Goal: Book appointment/travel/reservation

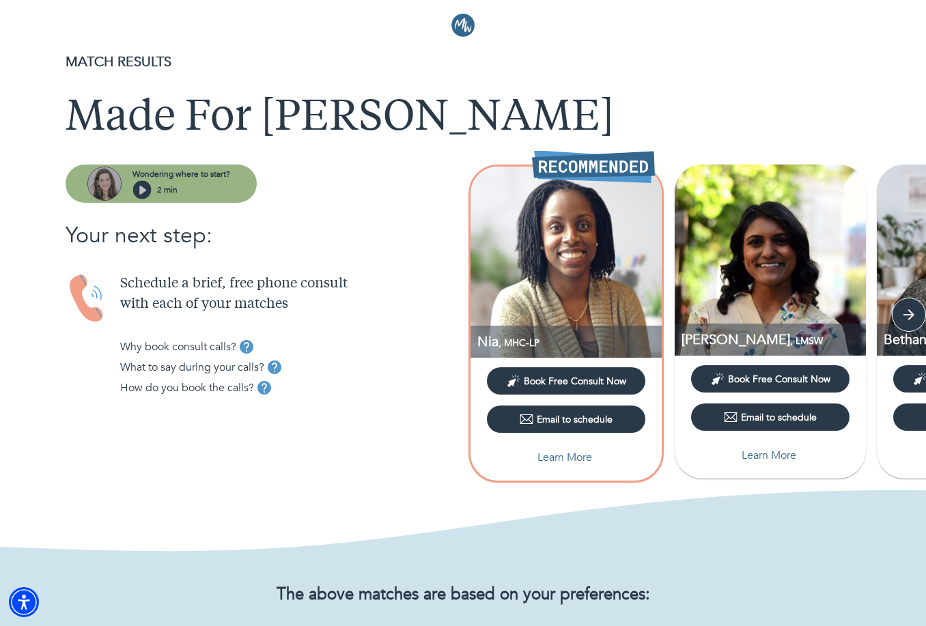
click at [143, 191] on icon "button" at bounding box center [142, 190] width 7 height 9
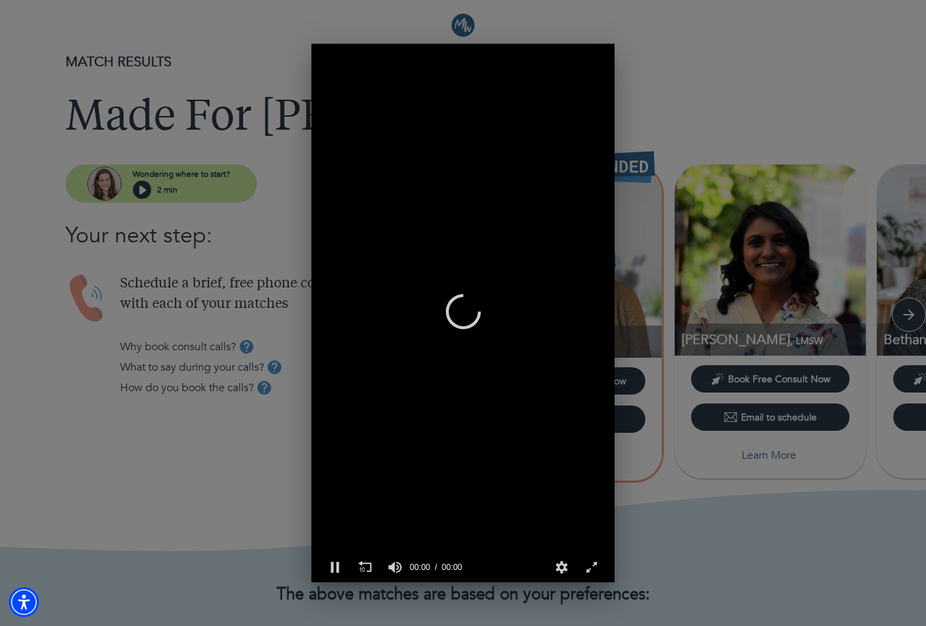
scroll to position [0, 303]
click at [690, 42] on div "0 of 2 minutes, 9 seconds Volume 90% Press shift question mark to access a list…" at bounding box center [463, 313] width 926 height 626
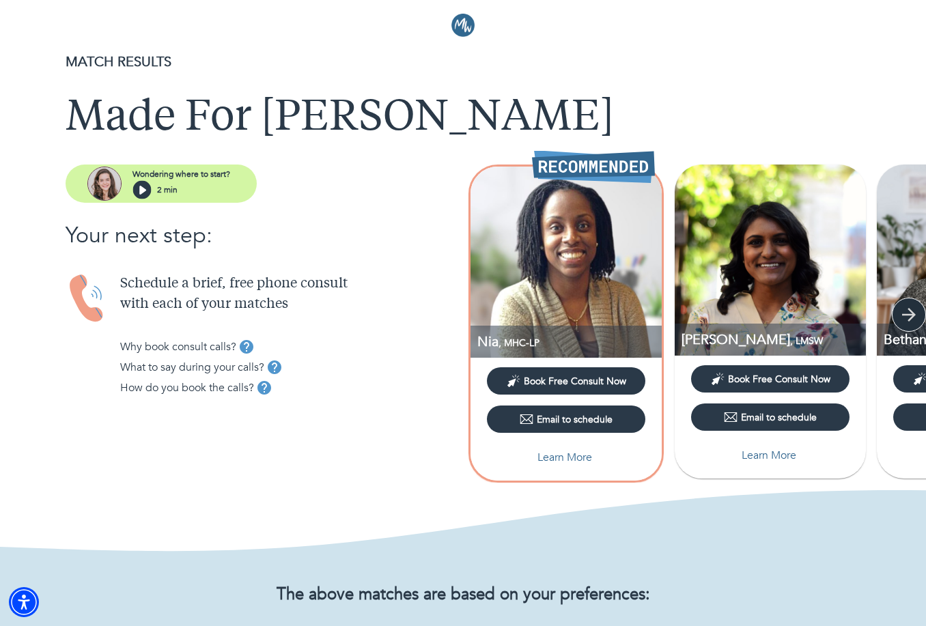
click at [902, 317] on icon "button" at bounding box center [909, 315] width 20 height 20
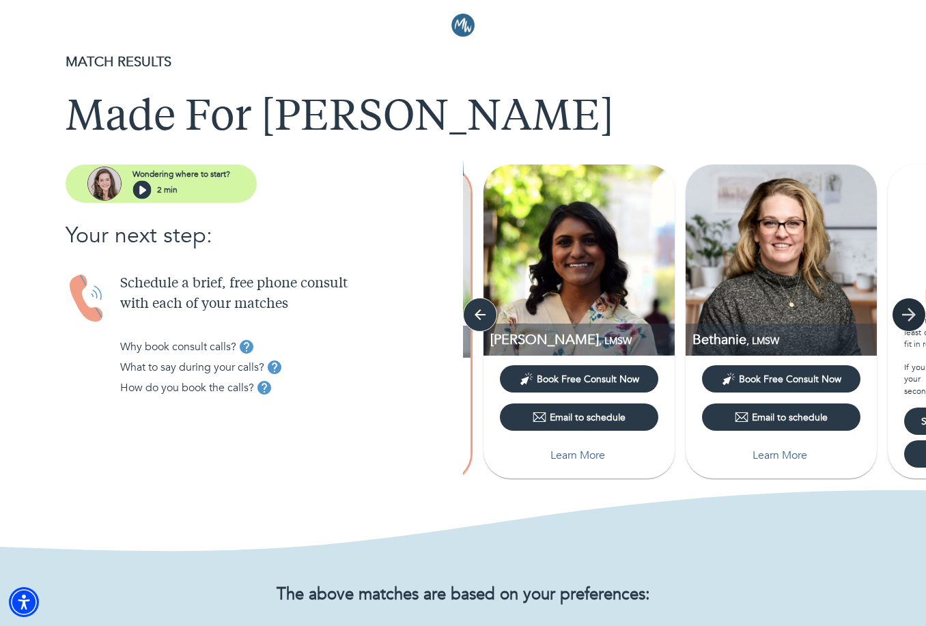
click at [904, 318] on icon "button" at bounding box center [909, 315] width 20 height 20
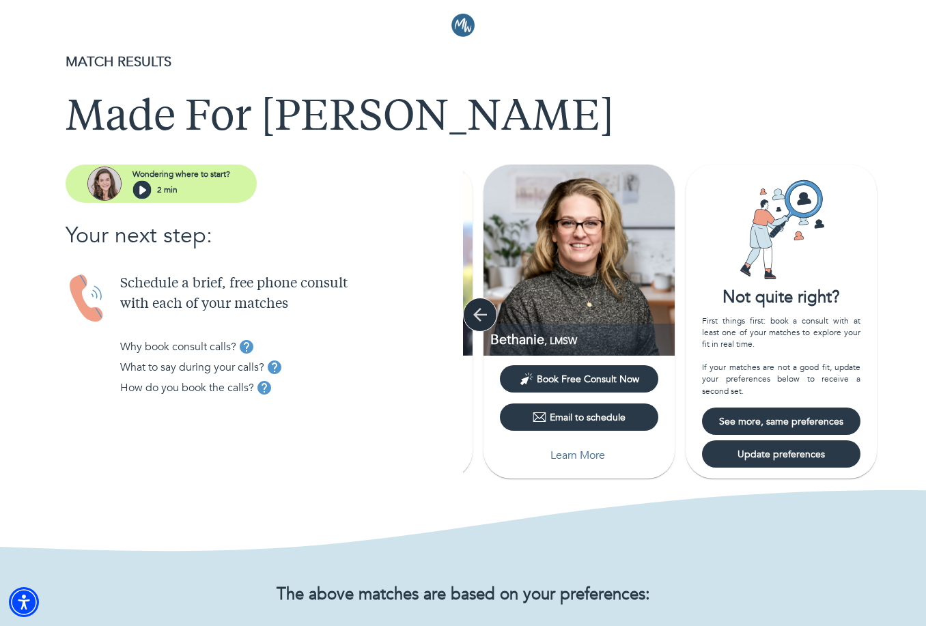
click at [481, 316] on icon "button" at bounding box center [480, 315] width 14 height 14
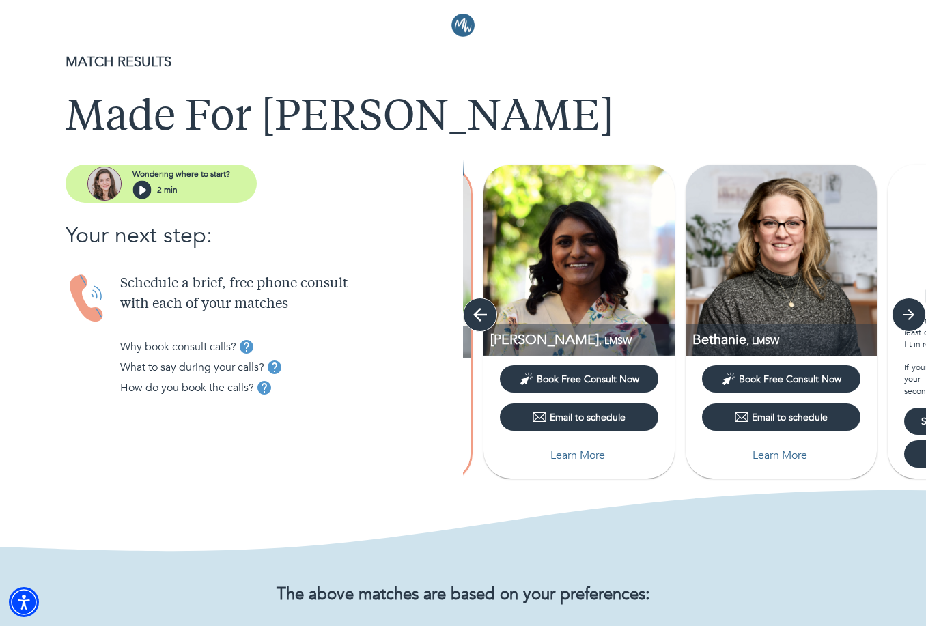
click at [481, 316] on icon "button" at bounding box center [480, 315] width 20 height 20
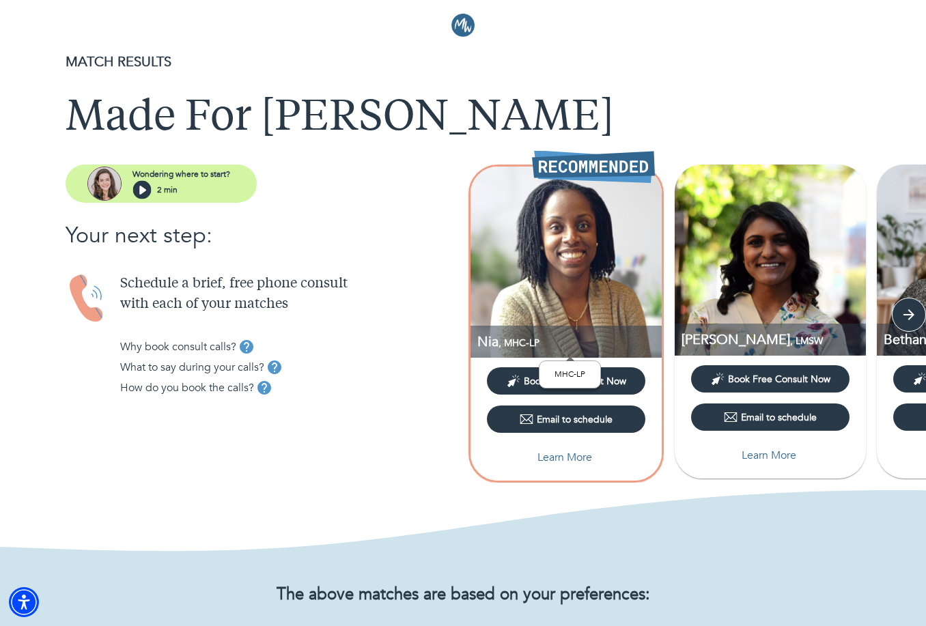
click at [525, 339] on span ", MHC-LP" at bounding box center [519, 343] width 41 height 13
drag, startPoint x: 538, startPoint y: 343, endPoint x: 481, endPoint y: 342, distance: 57.4
click at [481, 342] on p "Nia , MHC-LP" at bounding box center [569, 342] width 184 height 18
copy p "Nia , MHC-LP"
click at [764, 275] on img at bounding box center [770, 260] width 191 height 191
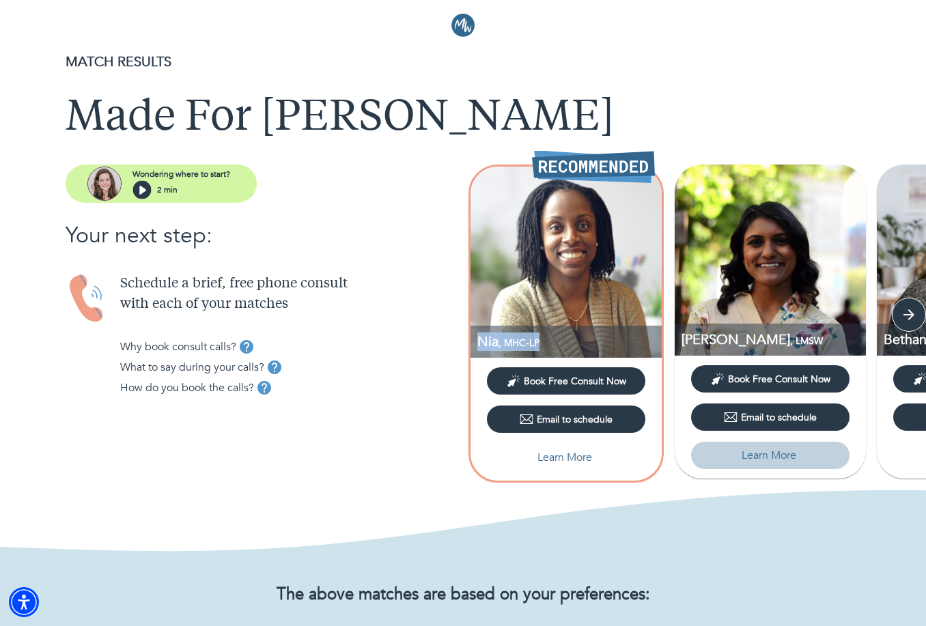
click at [764, 449] on p "Learn More" at bounding box center [769, 455] width 55 height 16
select select "2"
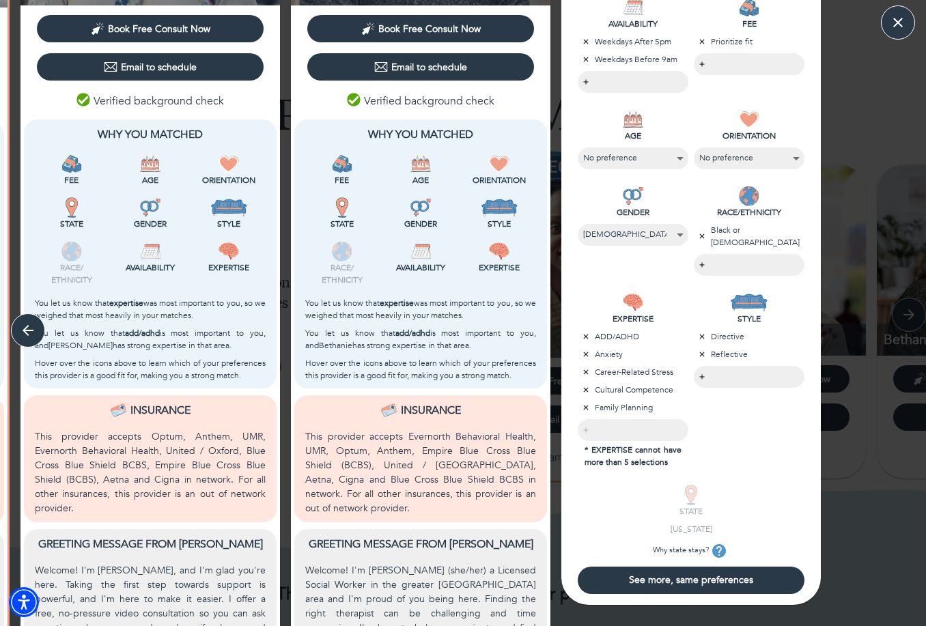
scroll to position [0, 0]
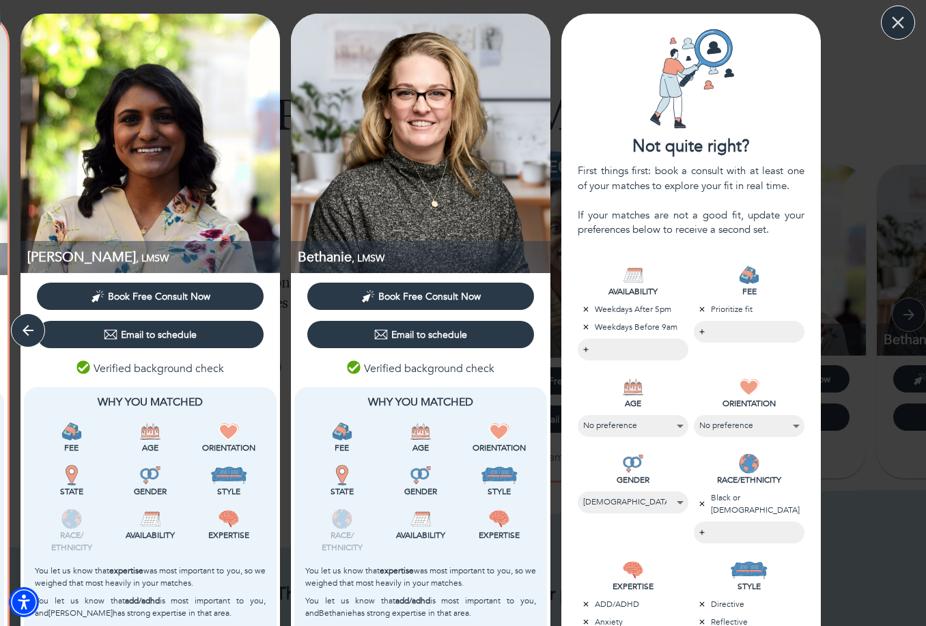
click at [904, 18] on icon "button" at bounding box center [898, 22] width 20 height 20
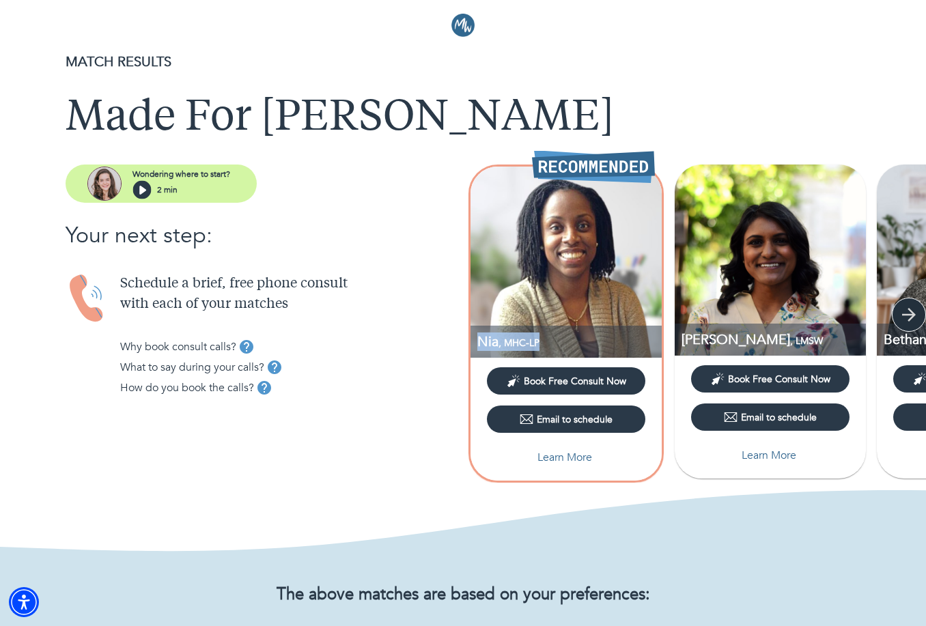
click at [906, 316] on icon "button" at bounding box center [909, 315] width 20 height 20
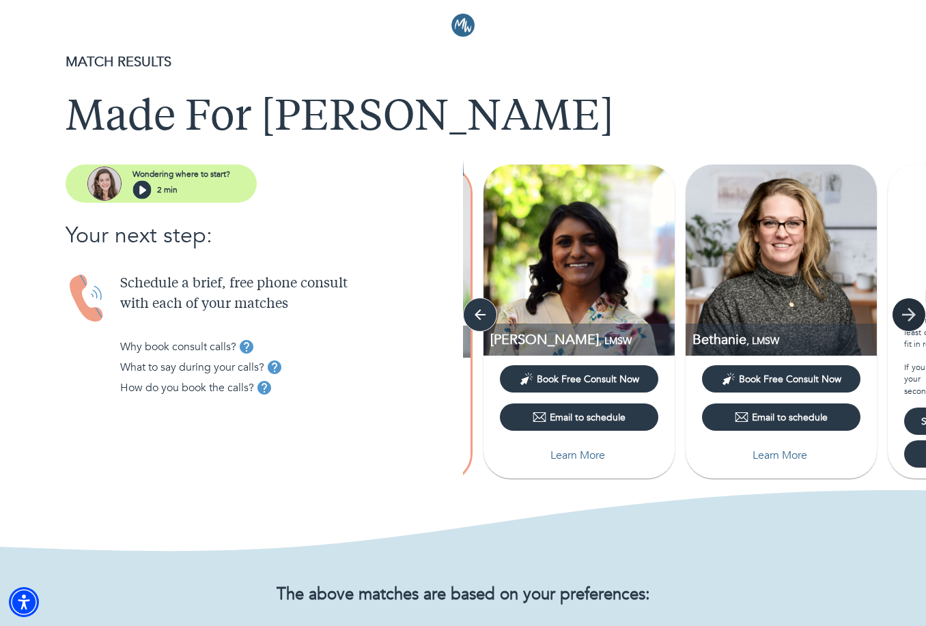
click at [906, 316] on icon "button" at bounding box center [909, 315] width 20 height 20
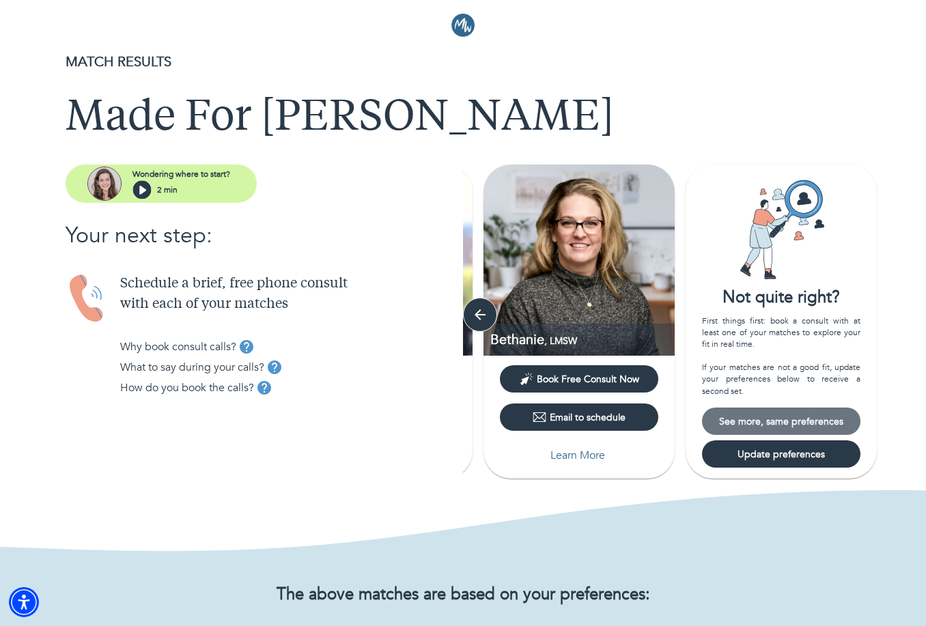
click at [797, 425] on span "See more, same preferences" at bounding box center [782, 421] width 148 height 13
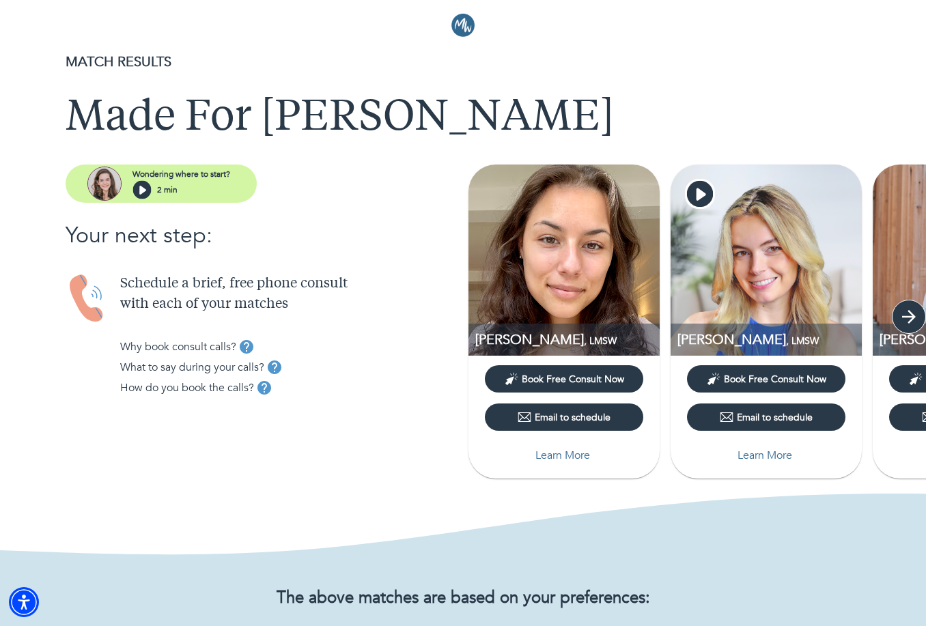
click at [913, 312] on icon "button" at bounding box center [909, 317] width 20 height 20
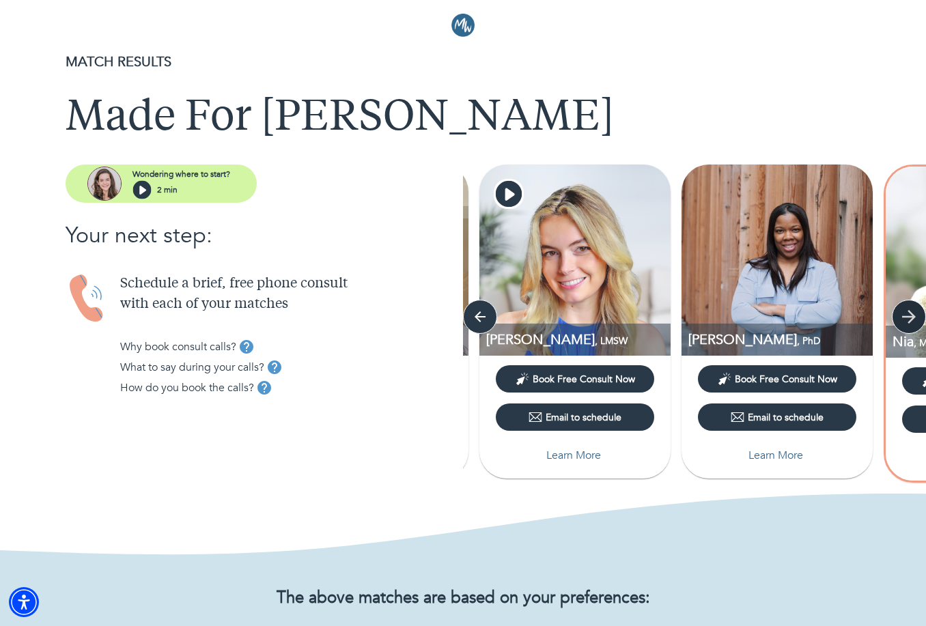
click at [910, 318] on icon "button" at bounding box center [909, 317] width 20 height 20
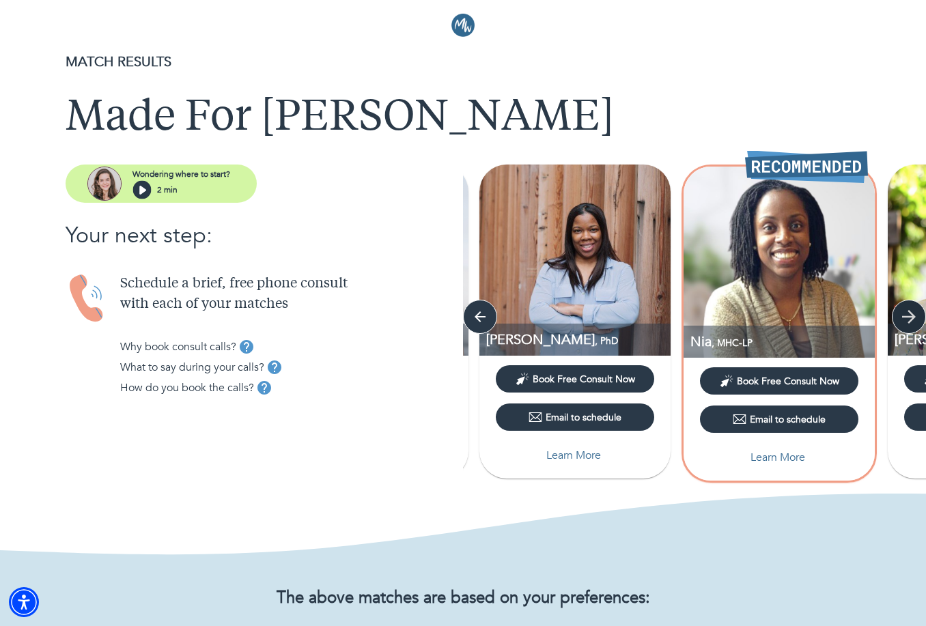
click at [910, 318] on icon "button" at bounding box center [909, 317] width 20 height 20
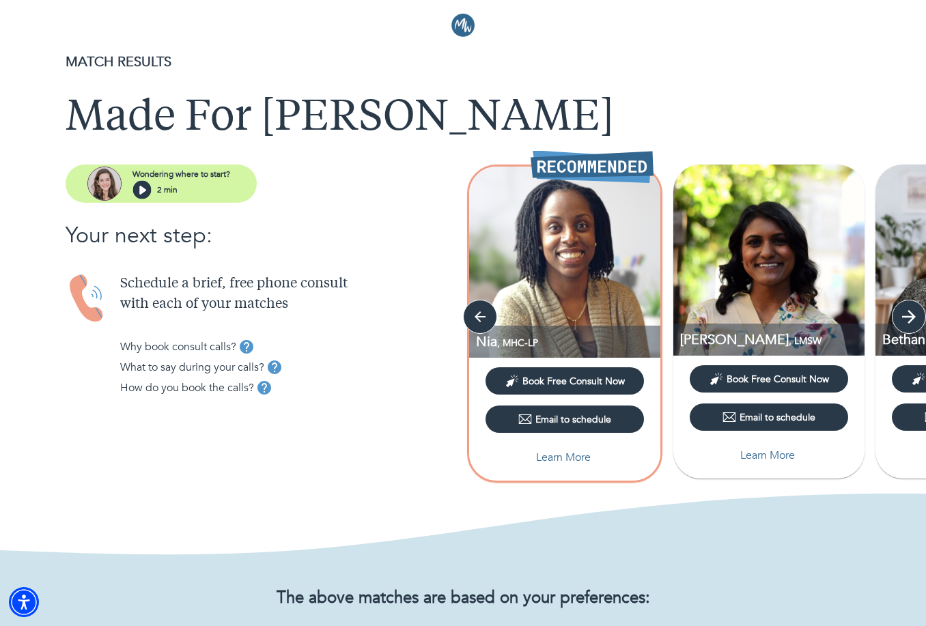
click at [910, 318] on icon "button" at bounding box center [909, 317] width 20 height 20
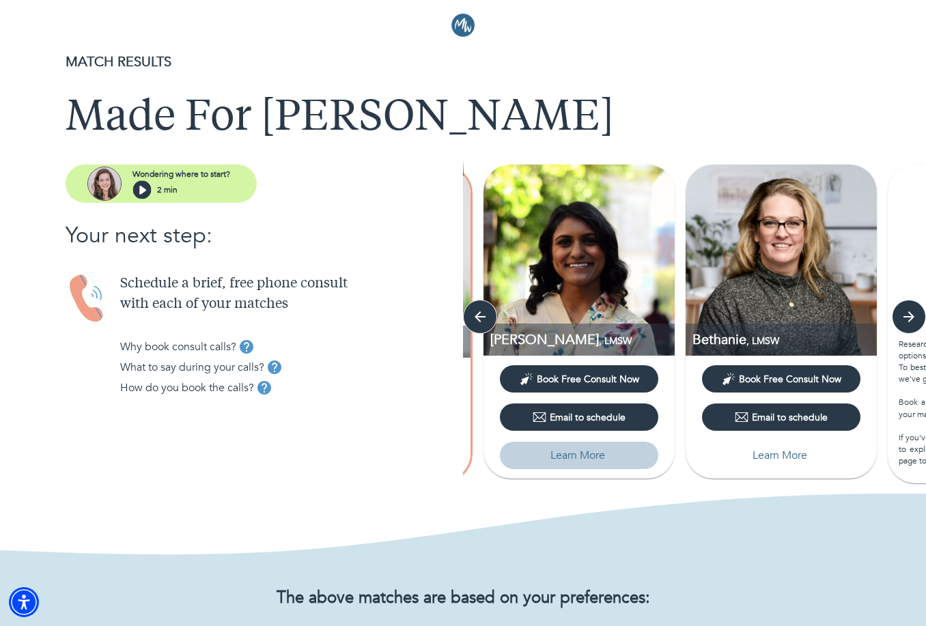
click at [585, 459] on p "Learn More" at bounding box center [578, 455] width 55 height 16
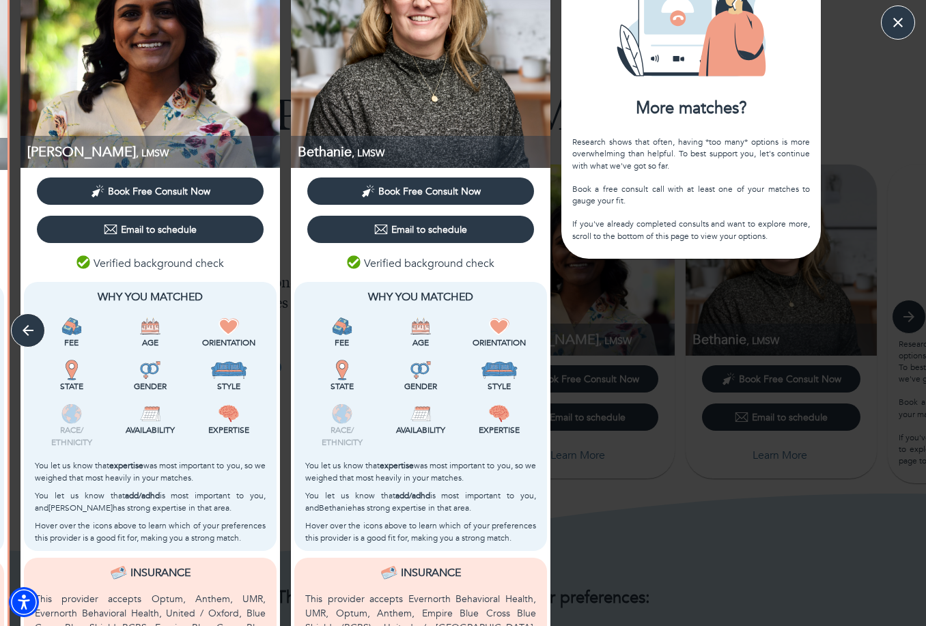
scroll to position [109, 0]
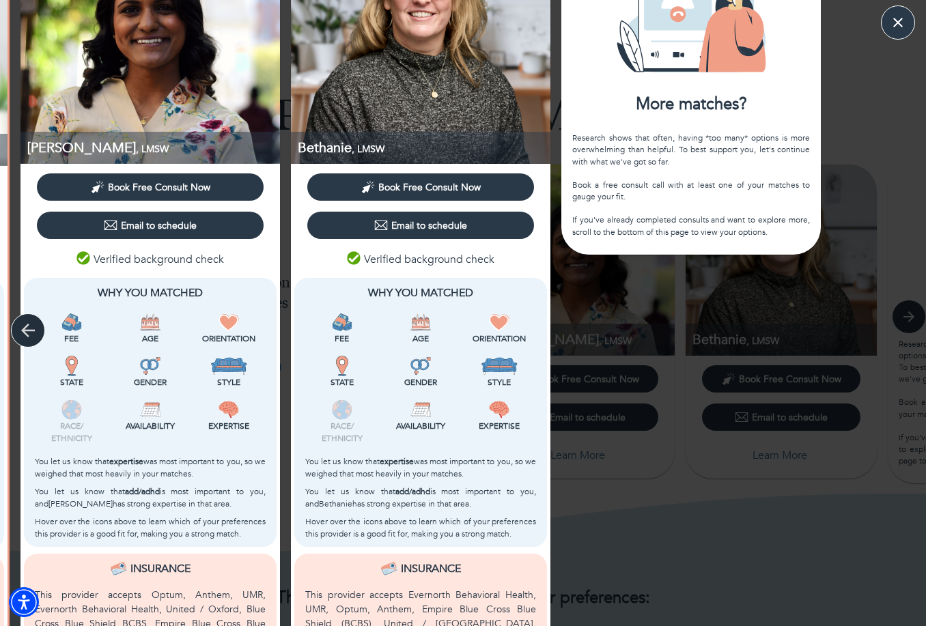
click at [29, 322] on icon "button" at bounding box center [28, 330] width 20 height 20
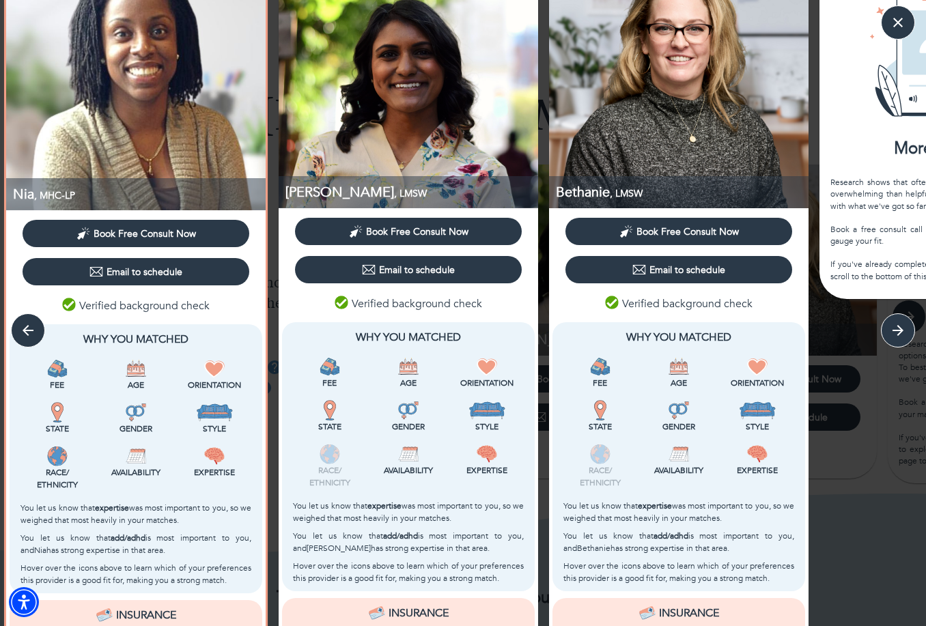
scroll to position [57, 0]
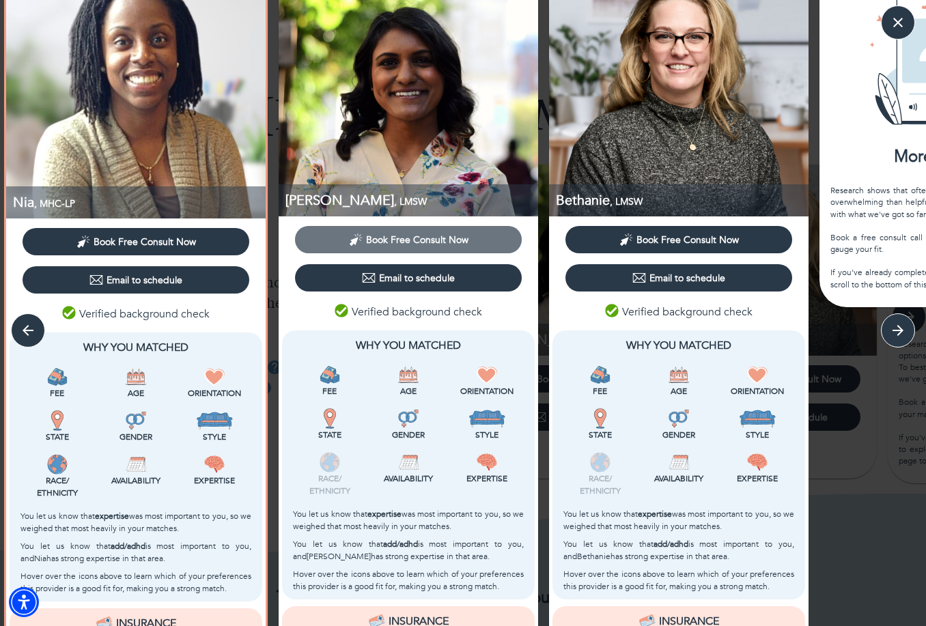
click at [399, 232] on button "Book Free Consult Now" at bounding box center [408, 239] width 227 height 27
